Goal: Entertainment & Leisure: Consume media (video, audio)

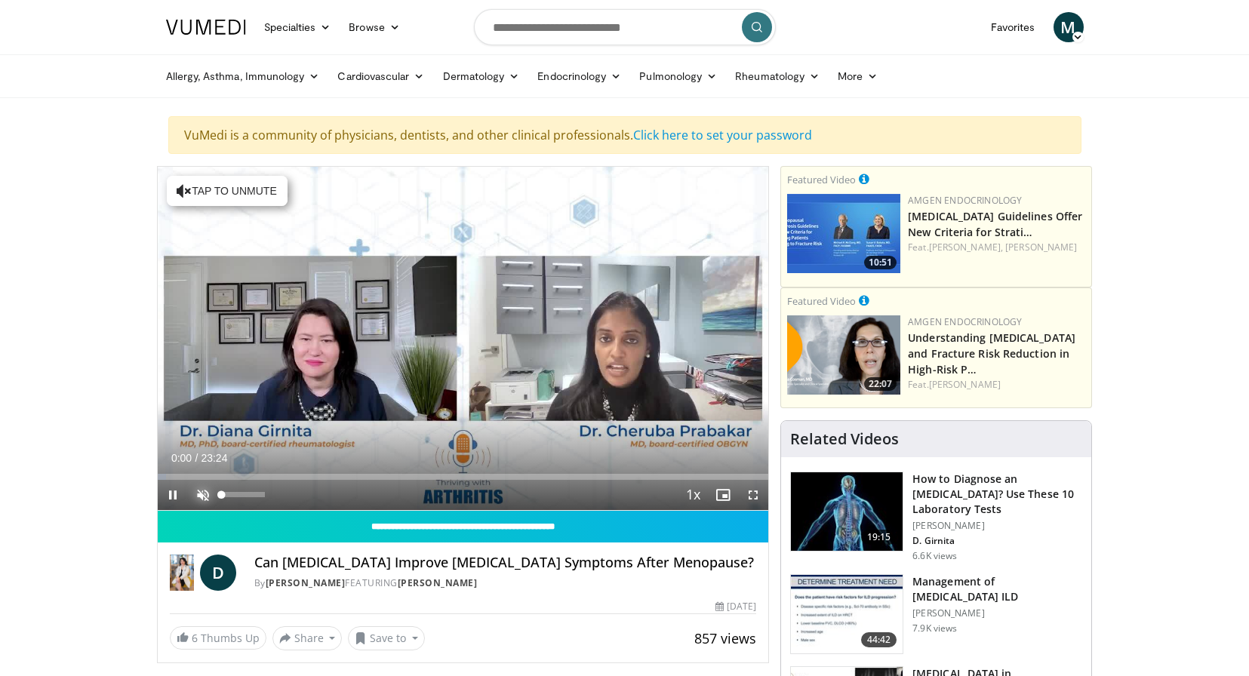
click at [203, 494] on span "Video Player" at bounding box center [203, 495] width 30 height 30
click at [171, 494] on span "Video Player" at bounding box center [173, 495] width 30 height 30
click at [172, 497] on span "Video Player" at bounding box center [173, 495] width 30 height 30
click at [756, 496] on span "Video Player" at bounding box center [753, 495] width 30 height 30
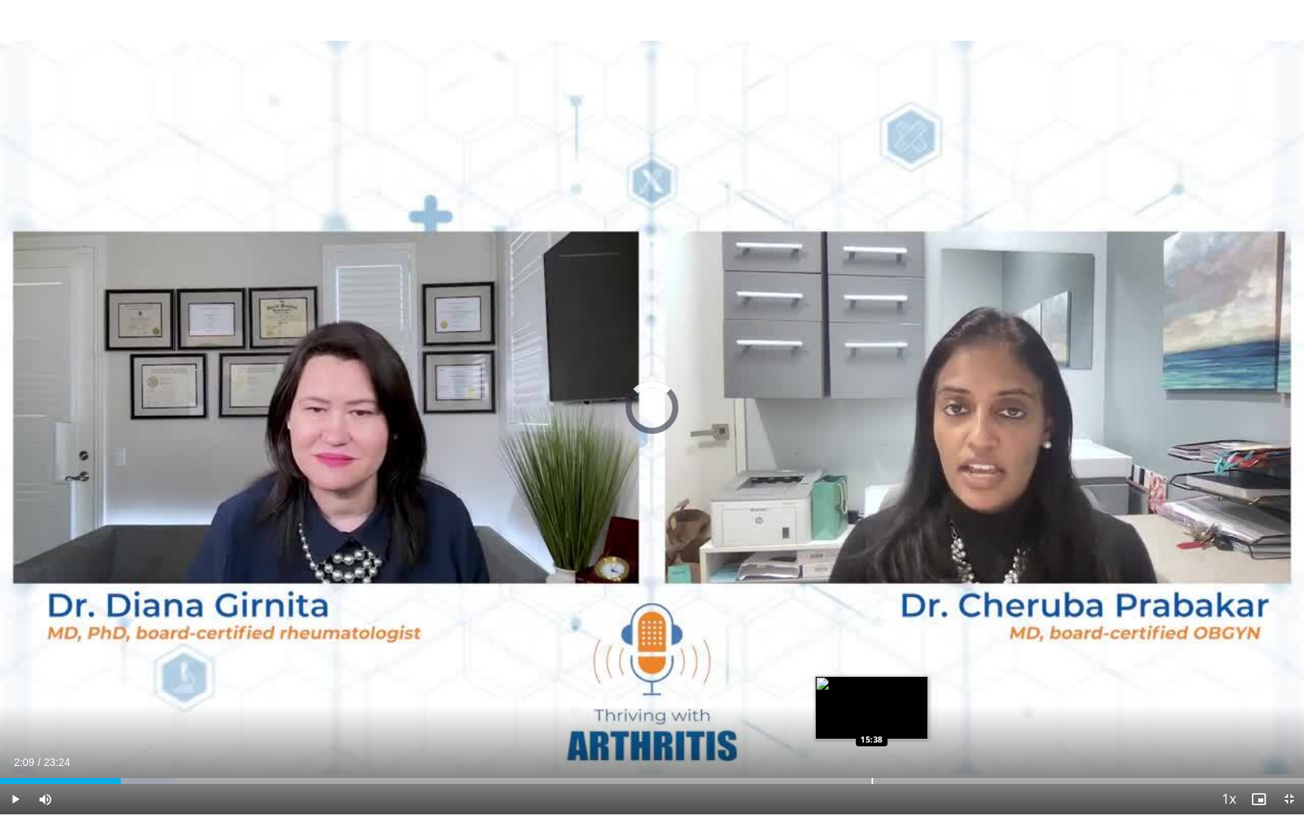
click at [872, 676] on div "Progress Bar" at bounding box center [873, 781] width 2 height 6
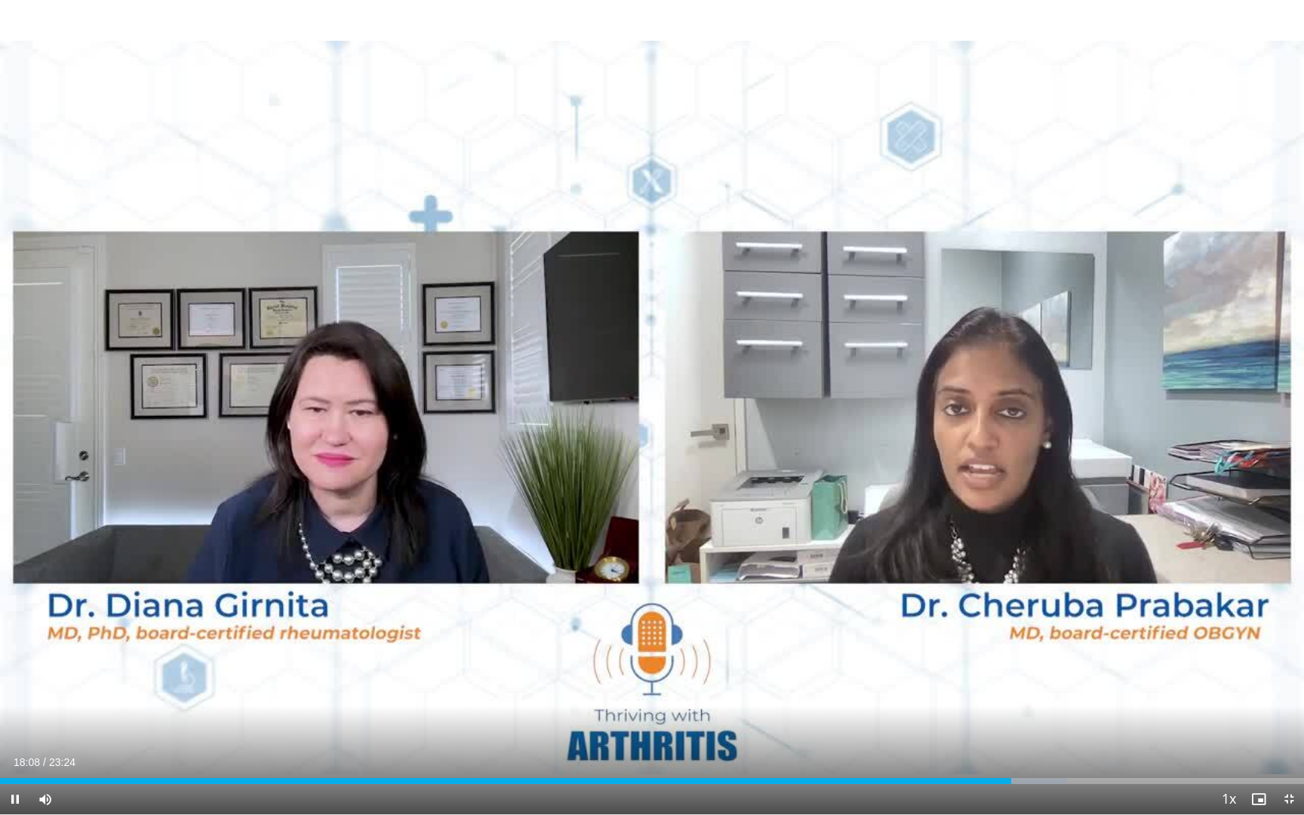
click at [992, 676] on div "Current Time 18:08 / Duration 23:24 Pause Skip Backward Skip Forward Mute Loade…" at bounding box center [652, 799] width 1304 height 30
click at [985, 676] on div "Progress Bar" at bounding box center [986, 781] width 2 height 6
click at [20, 676] on span "Video Player" at bounding box center [15, 799] width 30 height 30
click at [1249, 676] on span "Video Player" at bounding box center [1259, 799] width 30 height 30
